Goal: Information Seeking & Learning: Learn about a topic

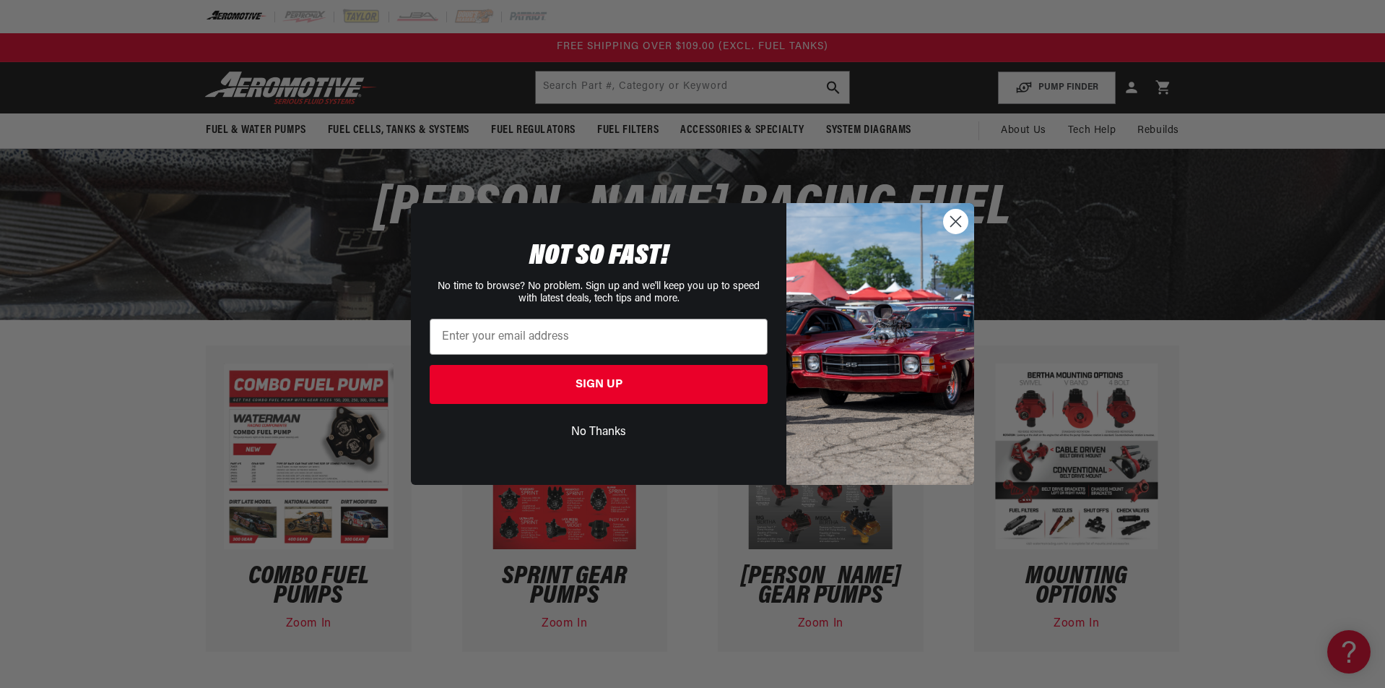
click at [960, 225] on circle "Close dialog" at bounding box center [956, 221] width 24 height 24
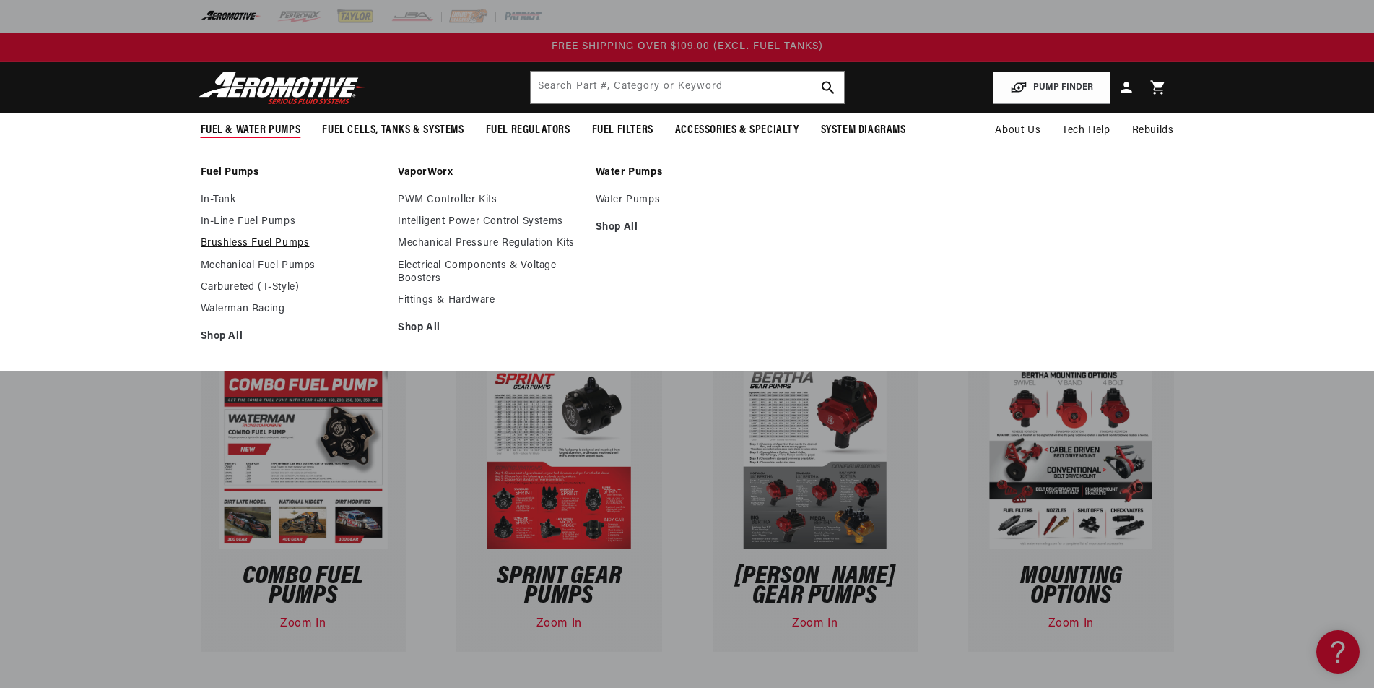
click at [282, 247] on link "Brushless Fuel Pumps" at bounding box center [292, 243] width 183 height 13
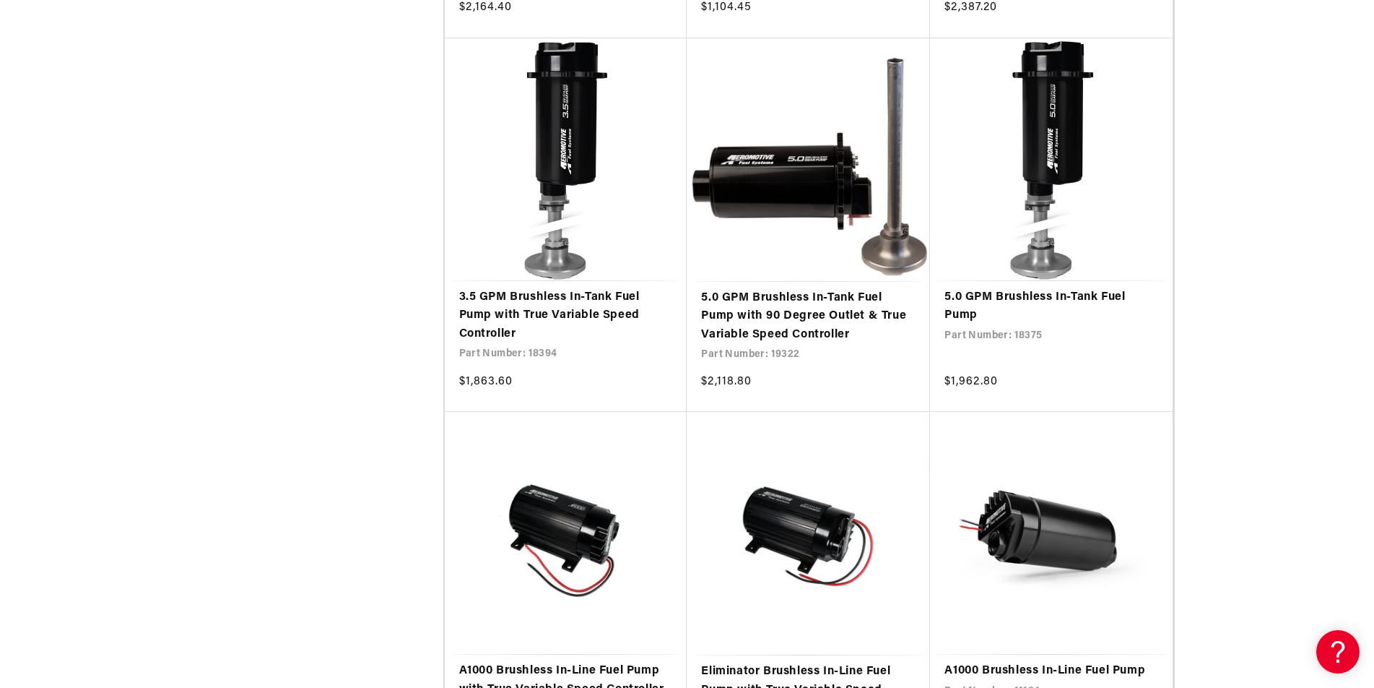
scroll to position [2556, 0]
